Goal: Information Seeking & Learning: Find specific fact

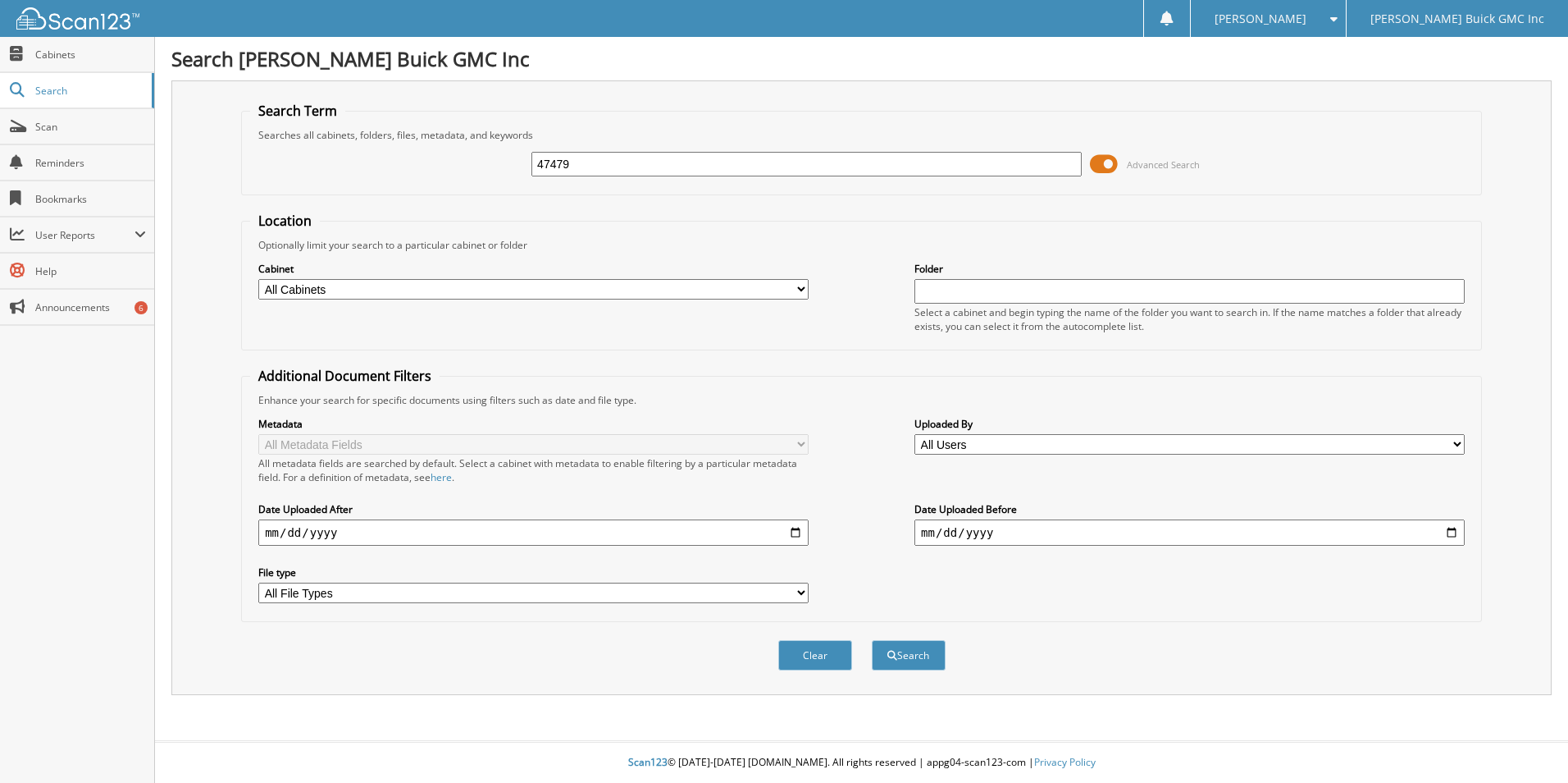
type input "47479"
click at [872, 640] on button "Search" at bounding box center [908, 655] width 74 height 30
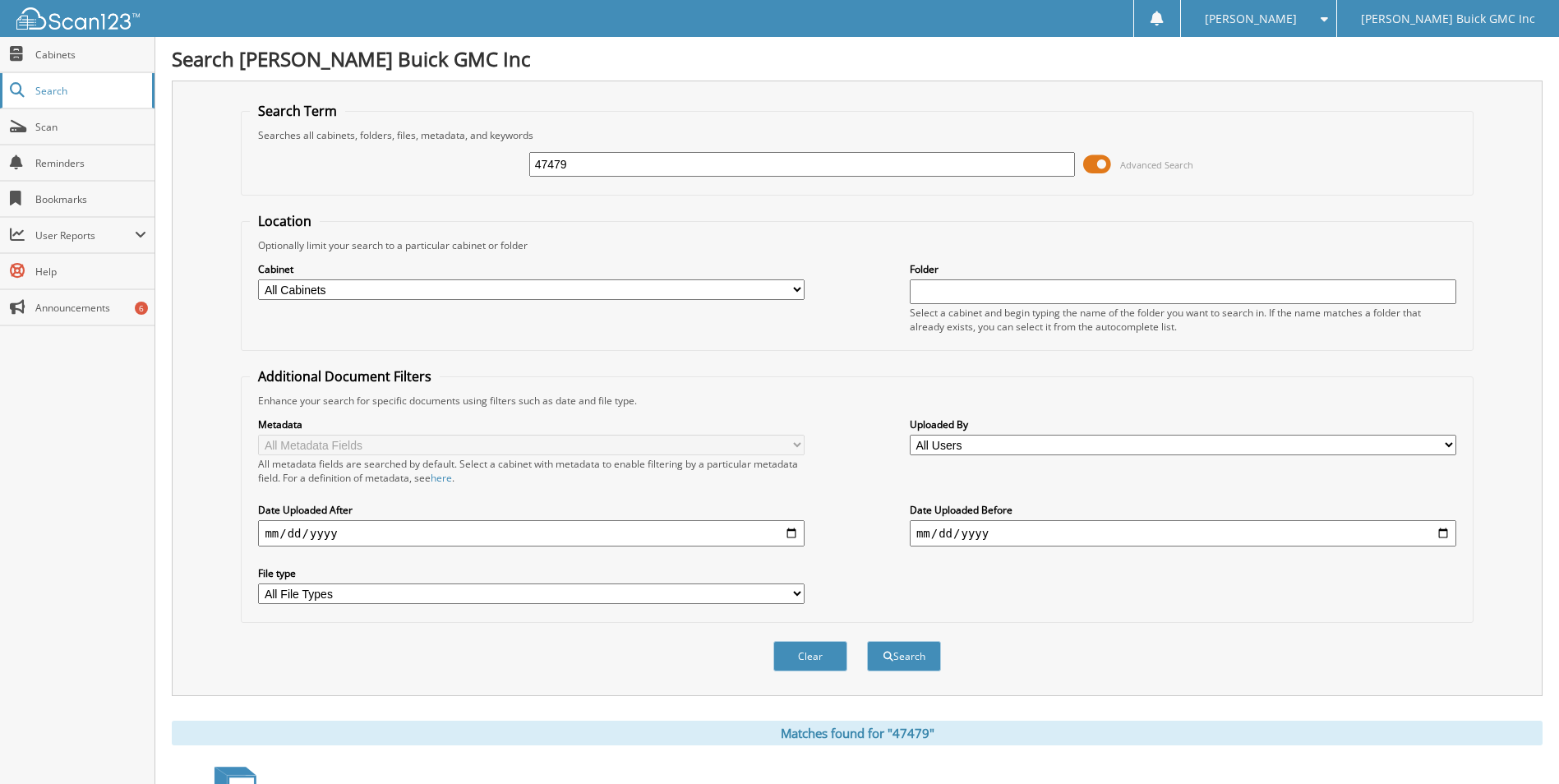
click at [91, 77] on link "Search" at bounding box center [77, 91] width 154 height 35
